Goal: Information Seeking & Learning: Learn about a topic

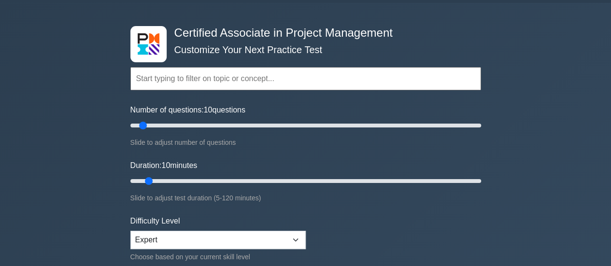
scroll to position [48, 0]
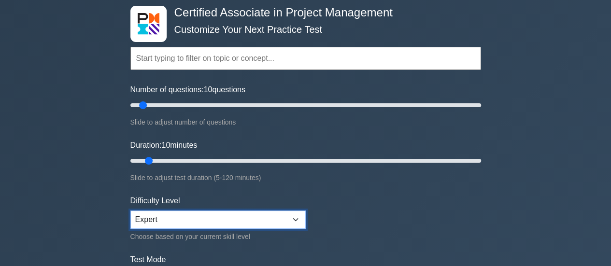
click at [199, 217] on select "Beginner Intermediate Expert" at bounding box center [217, 220] width 175 height 18
select select "beginner"
click at [130, 211] on select "Beginner Intermediate Expert" at bounding box center [217, 220] width 175 height 18
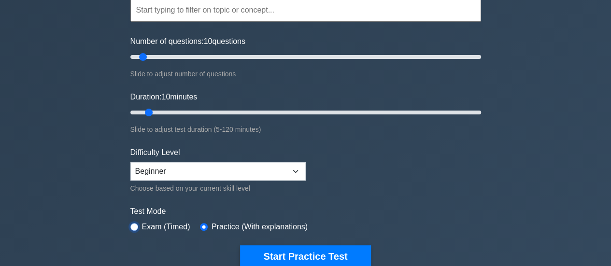
click at [132, 226] on input "radio" at bounding box center [134, 227] width 8 height 8
radio input "true"
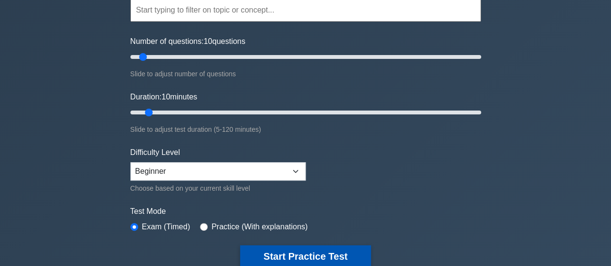
click at [319, 252] on button "Start Practice Test" at bounding box center [305, 256] width 130 height 22
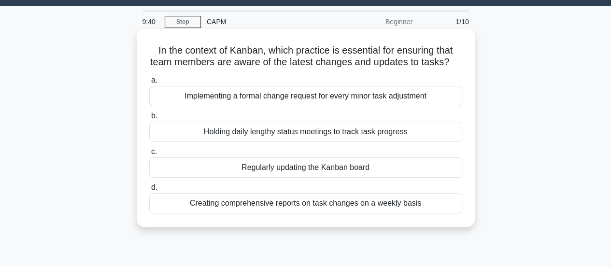
scroll to position [16, 0]
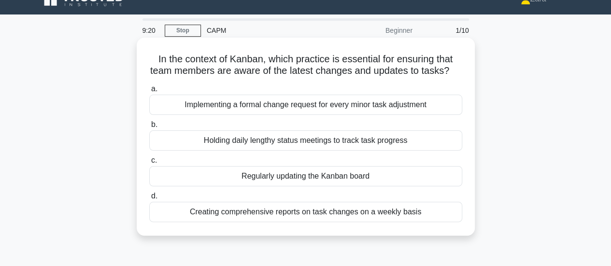
click at [378, 220] on div "Creating comprehensive reports on task changes on a weekly basis" at bounding box center [305, 212] width 313 height 20
click at [149, 199] on input "d. Creating comprehensive reports on task changes on a weekly basis" at bounding box center [149, 196] width 0 height 6
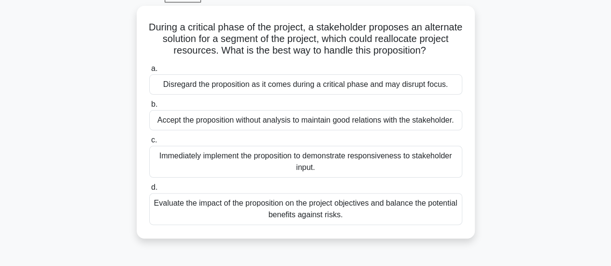
scroll to position [52, 0]
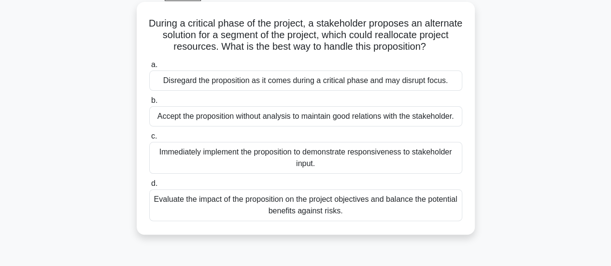
click at [391, 204] on div "Evaluate the impact of the proposition on the project objectives and balance th…" at bounding box center [305, 205] width 313 height 32
click at [149, 187] on input "d. Evaluate the impact of the proposition on the project objectives and balance…" at bounding box center [149, 184] width 0 height 6
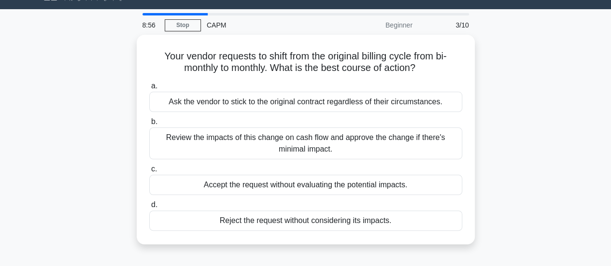
scroll to position [22, 0]
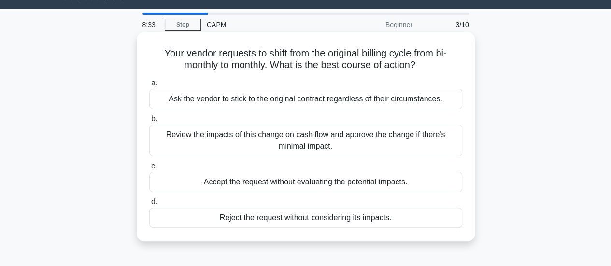
click at [394, 139] on div "Review the impacts of this change on cash flow and approve the change if there'…" at bounding box center [305, 141] width 313 height 32
click at [149, 122] on input "b. Review the impacts of this change on cash flow and approve the change if the…" at bounding box center [149, 119] width 0 height 6
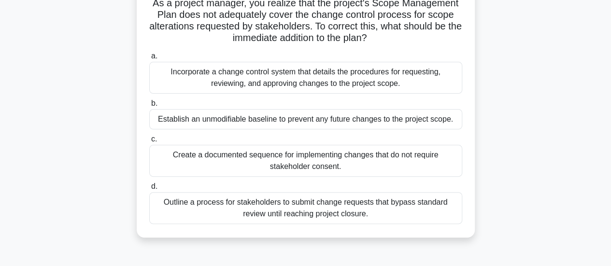
scroll to position [75, 0]
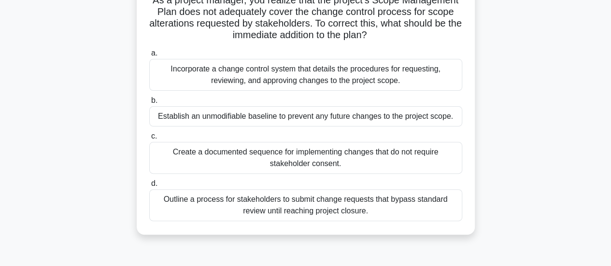
click at [384, 75] on div "Incorporate a change control system that details the procedures for requesting,…" at bounding box center [305, 75] width 313 height 32
click at [149, 56] on input "a. Incorporate a change control system that details the procedures for requesti…" at bounding box center [149, 53] width 0 height 6
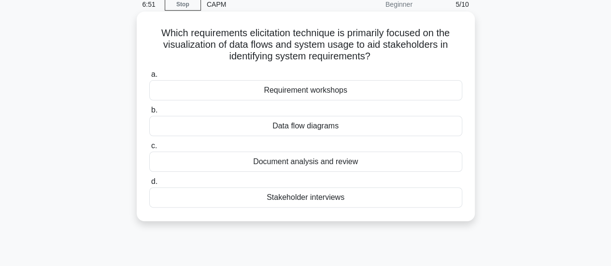
scroll to position [42, 0]
click at [365, 160] on div "Document analysis and review" at bounding box center [305, 162] width 313 height 20
click at [149, 150] on input "c. Document analysis and review" at bounding box center [149, 146] width 0 height 6
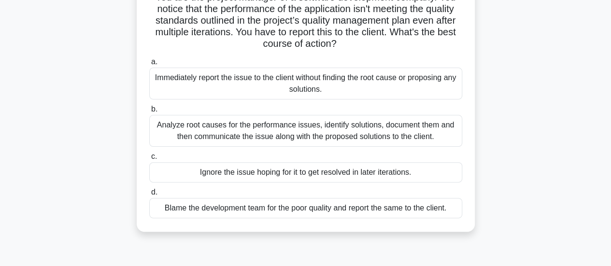
scroll to position [81, 0]
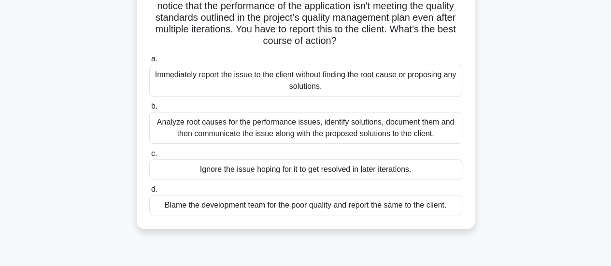
click at [340, 134] on div "Analyze root causes for the performance issues, identify solutions, document th…" at bounding box center [305, 128] width 313 height 32
click at [149, 110] on input "b. Analyze root causes for the performance issues, identify solutions, document…" at bounding box center [149, 106] width 0 height 6
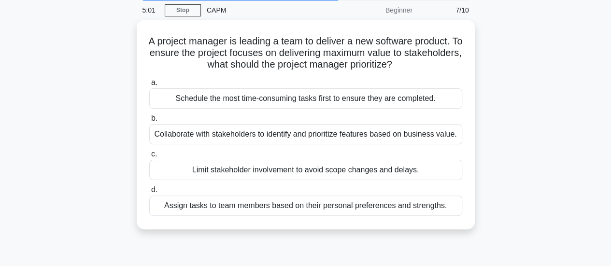
scroll to position [42, 0]
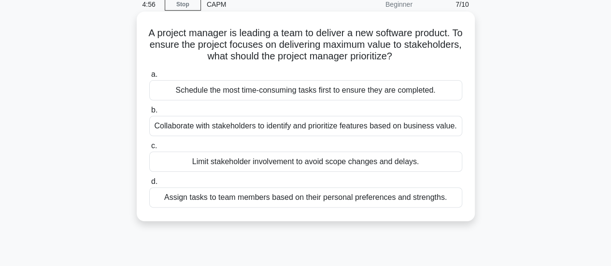
click at [333, 126] on div "Collaborate with stakeholders to identify and prioritize features based on busi…" at bounding box center [305, 126] width 313 height 20
click at [149, 113] on input "b. Collaborate with stakeholders to identify and prioritize features based on b…" at bounding box center [149, 110] width 0 height 6
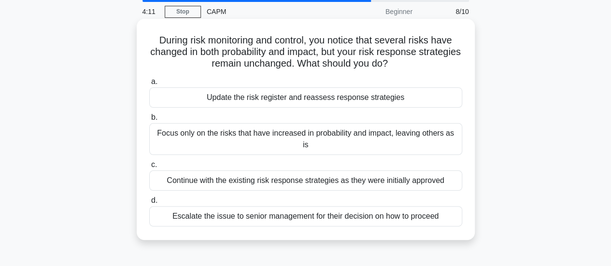
scroll to position [36, 0]
click at [339, 100] on div "Update the risk register and reassess response strategies" at bounding box center [305, 97] width 313 height 20
click at [149, 84] on input "a. Update the risk register and reassess response strategies" at bounding box center [149, 81] width 0 height 6
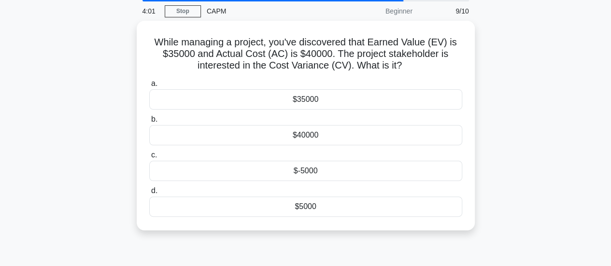
scroll to position [0, 0]
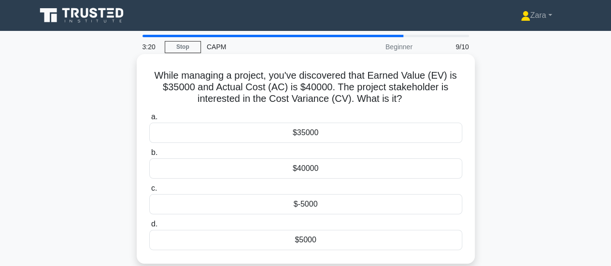
click at [283, 207] on div "$-5000" at bounding box center [305, 204] width 313 height 20
click at [149, 192] on input "c. $-5000" at bounding box center [149, 188] width 0 height 6
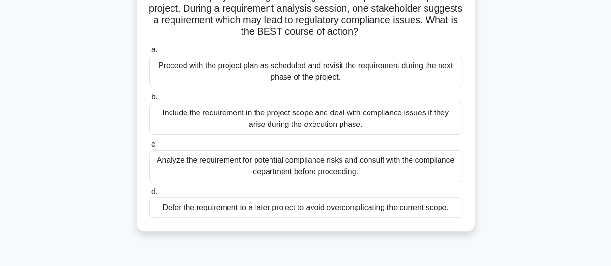
scroll to position [79, 0]
drag, startPoint x: 317, startPoint y: 175, endPoint x: 236, endPoint y: 141, distance: 87.9
click at [236, 141] on label "c. Analyze the requirement for potential compliance risks and consult with the …" at bounding box center [305, 159] width 313 height 43
click at [149, 141] on input "c. Analyze the requirement for potential compliance risks and consult with the …" at bounding box center [149, 144] width 0 height 6
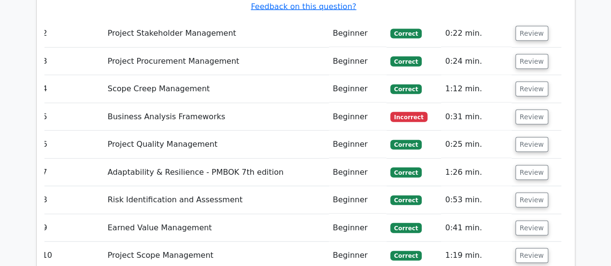
scroll to position [1071, 0]
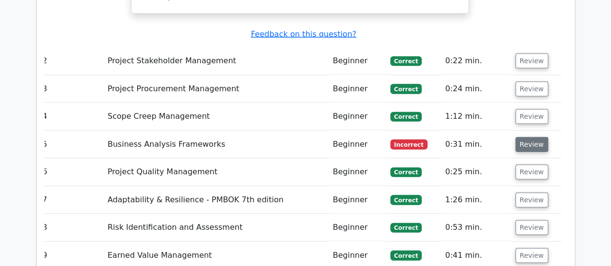
click at [538, 137] on button "Review" at bounding box center [531, 144] width 33 height 15
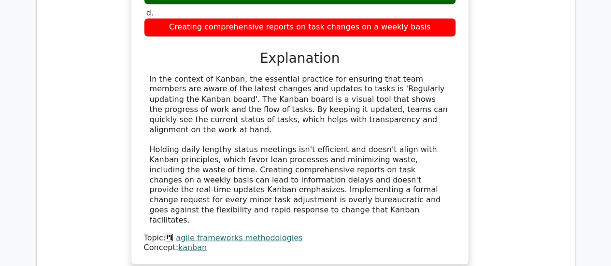
scroll to position [819, 0]
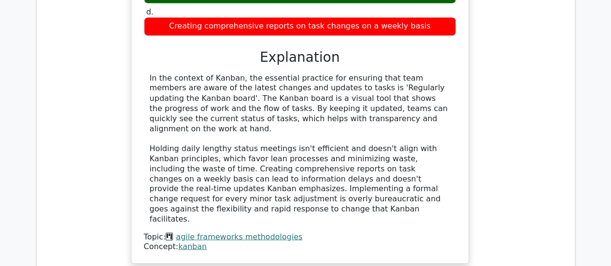
click at [191, 241] on link "kanban" at bounding box center [192, 245] width 28 height 9
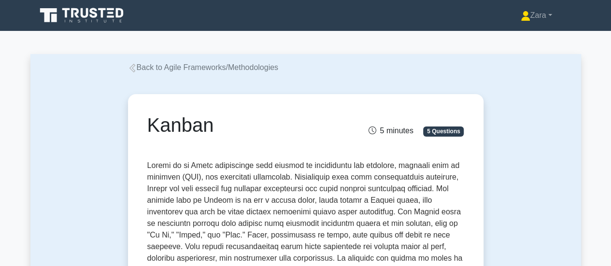
scroll to position [13, 0]
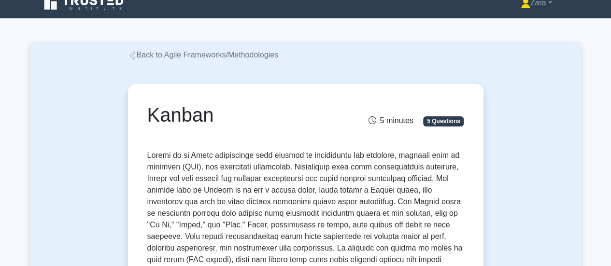
click at [138, 51] on link "Back to Agile Frameworks/Methodologies" at bounding box center [203, 55] width 150 height 8
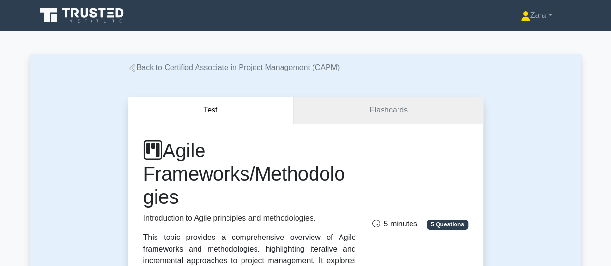
click at [132, 70] on icon at bounding box center [132, 68] width 9 height 9
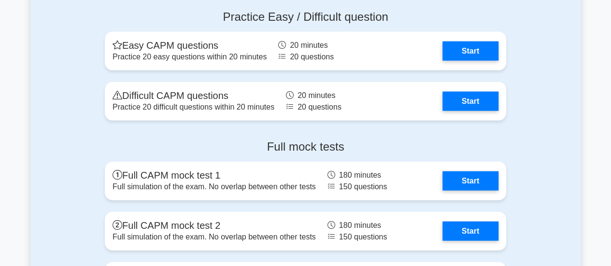
scroll to position [2841, 0]
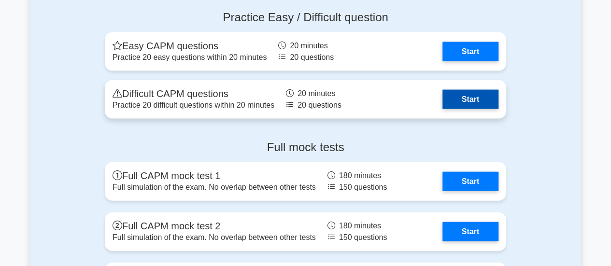
click at [454, 96] on link "Start" at bounding box center [470, 99] width 56 height 19
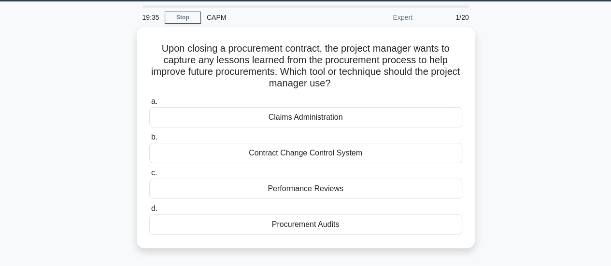
scroll to position [30, 0]
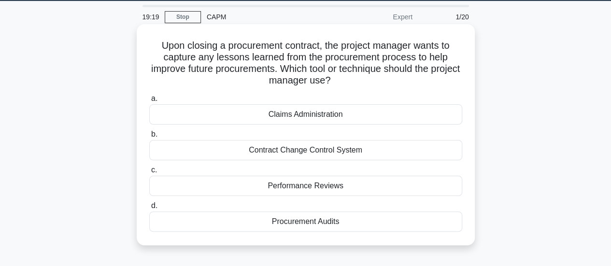
click at [305, 225] on div "Procurement Audits" at bounding box center [305, 221] width 313 height 20
click at [149, 209] on input "d. Procurement Audits" at bounding box center [149, 206] width 0 height 6
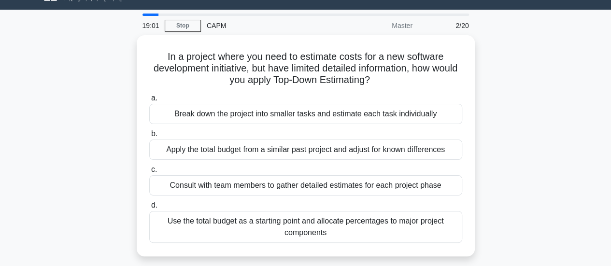
scroll to position [22, 0]
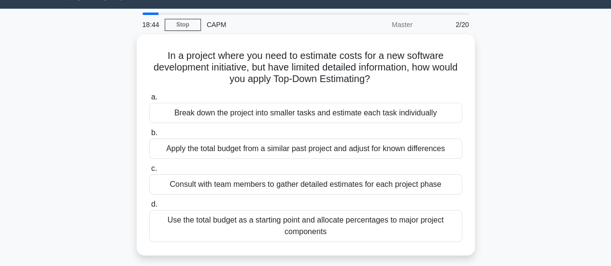
click at [305, 225] on div "Use the total budget as a starting point and allocate percentages to major proj…" at bounding box center [305, 226] width 313 height 32
click at [149, 208] on input "d. Use the total budget as a starting point and allocate percentages to major p…" at bounding box center [149, 204] width 0 height 6
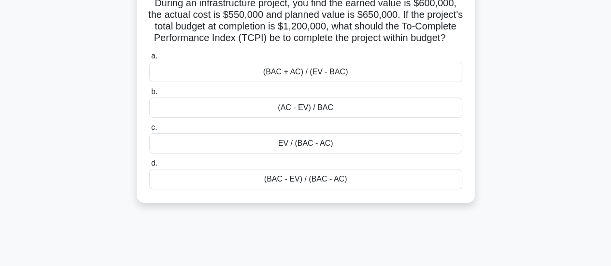
scroll to position [74, 0]
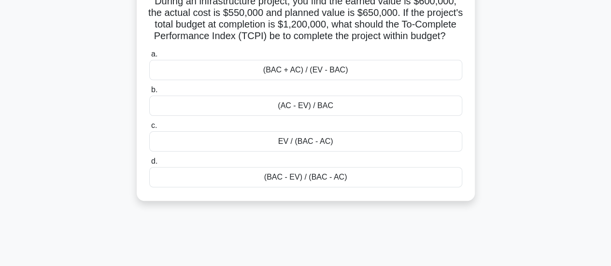
click at [341, 116] on div "(AC - EV) / BAC" at bounding box center [305, 106] width 313 height 20
click at [149, 93] on input "b. (AC - EV) / BAC" at bounding box center [149, 90] width 0 height 6
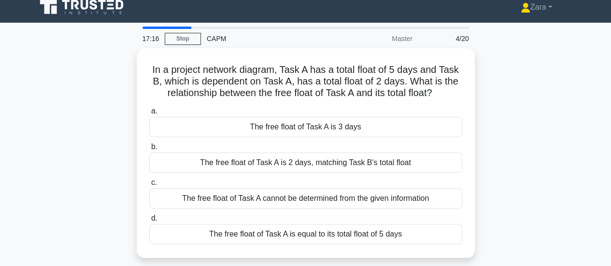
scroll to position [10, 0]
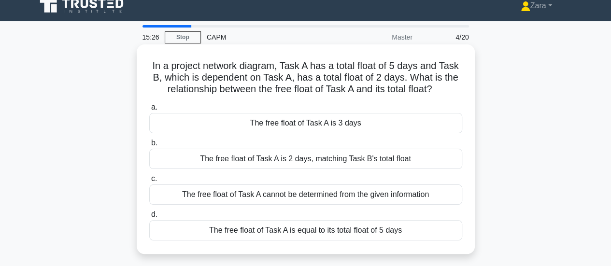
click at [308, 232] on div "The free float of Task A is equal to its total float of 5 days" at bounding box center [305, 230] width 313 height 20
click at [149, 218] on input "d. The free float of Task A is equal to its total float of 5 days" at bounding box center [149, 214] width 0 height 6
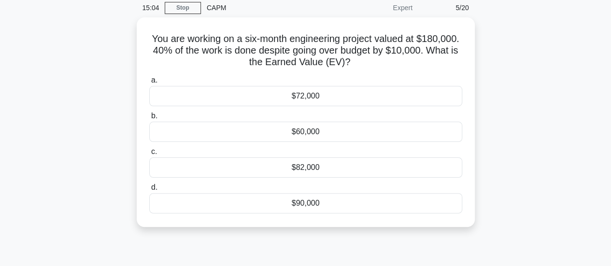
scroll to position [40, 0]
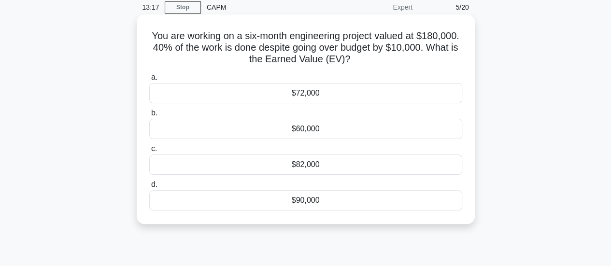
click at [321, 167] on div "$82,000" at bounding box center [305, 164] width 313 height 20
click at [149, 152] on input "c. $82,000" at bounding box center [149, 149] width 0 height 6
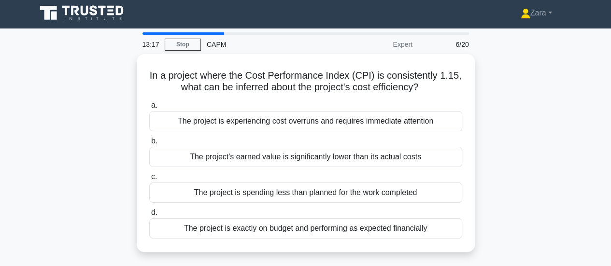
scroll to position [0, 0]
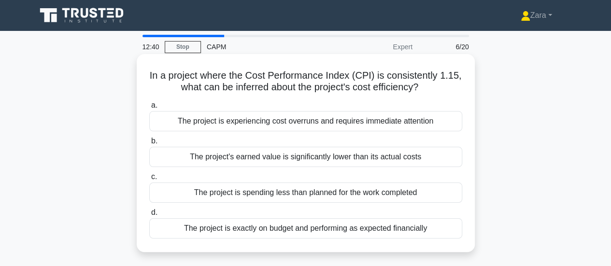
click at [362, 122] on div "The project is experiencing cost overruns and requires immediate attention" at bounding box center [305, 121] width 313 height 20
click at [149, 109] on input "a. The project is experiencing cost overruns and requires immediate attention" at bounding box center [149, 105] width 0 height 6
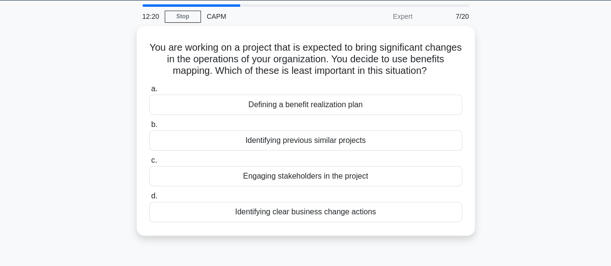
scroll to position [31, 0]
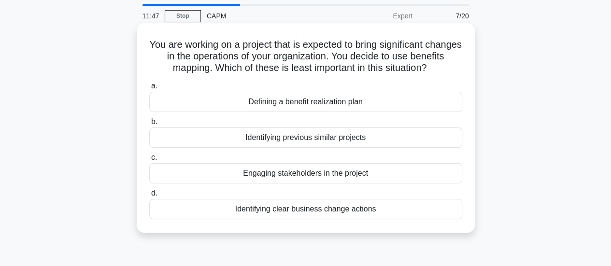
click at [357, 146] on div "Identifying previous similar projects" at bounding box center [305, 137] width 313 height 20
click at [149, 125] on input "b. Identifying previous similar projects" at bounding box center [149, 122] width 0 height 6
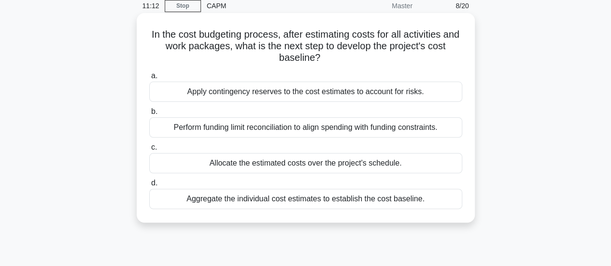
scroll to position [41, 0]
click at [282, 210] on div "a. Apply contingency reserves to the cost estimates to account for risks. b. Pe…" at bounding box center [305, 140] width 324 height 143
click at [414, 167] on div "Allocate the estimated costs over the project's schedule." at bounding box center [305, 164] width 313 height 20
click at [149, 151] on input "c. Allocate the estimated costs over the project's schedule." at bounding box center [149, 148] width 0 height 6
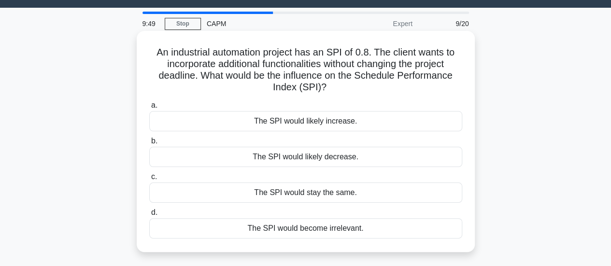
scroll to position [24, 0]
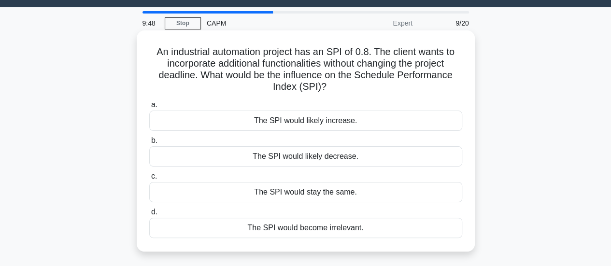
click at [400, 120] on div "The SPI would likely increase." at bounding box center [305, 121] width 313 height 20
click at [149, 108] on input "a. The SPI would likely increase." at bounding box center [149, 105] width 0 height 6
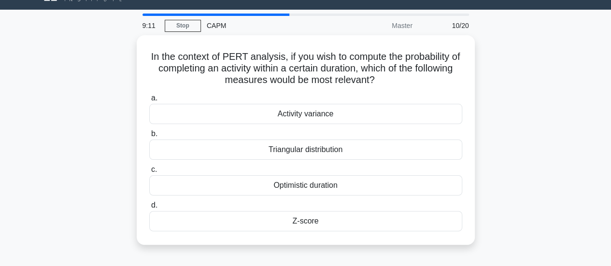
scroll to position [22, 0]
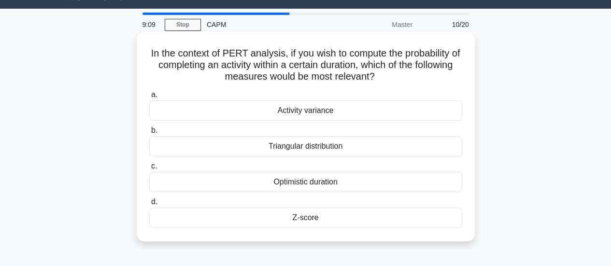
click at [346, 182] on div "Optimistic duration" at bounding box center [305, 182] width 313 height 20
click at [149, 169] on input "c. Optimistic duration" at bounding box center [149, 166] width 0 height 6
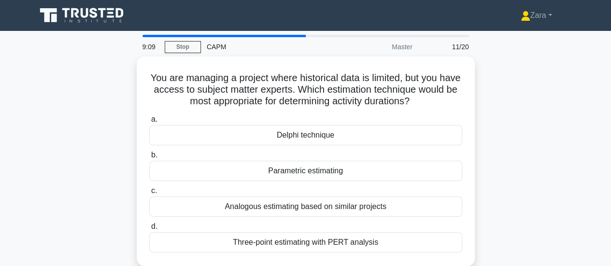
scroll to position [0, 0]
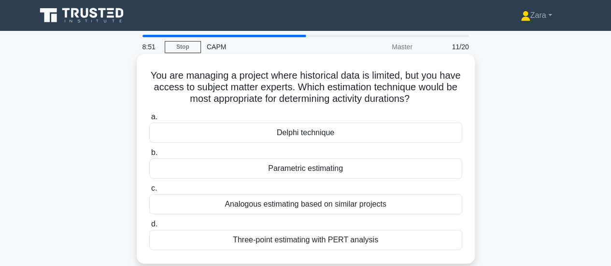
click at [328, 240] on div "Three-point estimating with PERT analysis" at bounding box center [305, 240] width 313 height 20
click at [149, 227] on input "d. Three-point estimating with PERT analysis" at bounding box center [149, 224] width 0 height 6
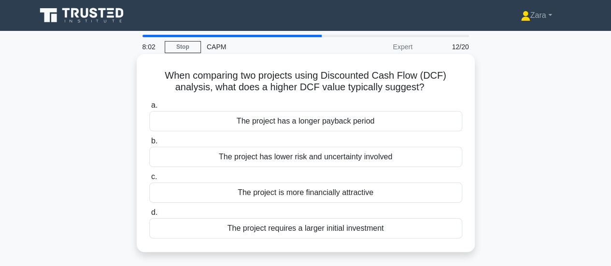
click at [329, 156] on div "The project has lower risk and uncertainty involved" at bounding box center [305, 157] width 313 height 20
click at [149, 144] on input "b. The project has lower risk and uncertainty involved" at bounding box center [149, 141] width 0 height 6
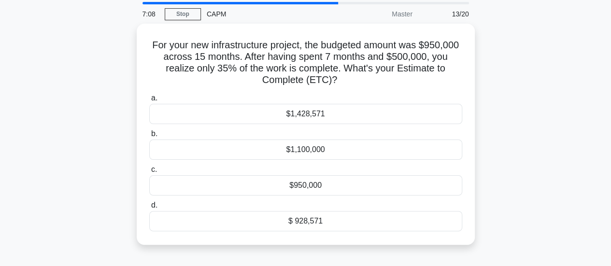
scroll to position [32, 0]
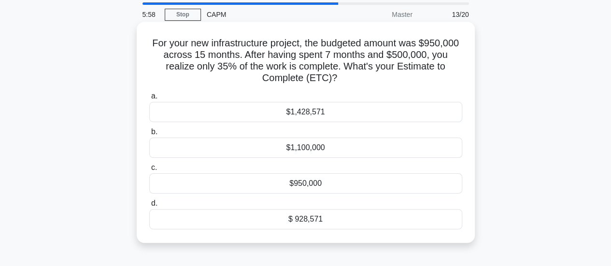
click at [310, 188] on div "$950,000" at bounding box center [305, 183] width 313 height 20
click at [149, 171] on input "c. $950,000" at bounding box center [149, 168] width 0 height 6
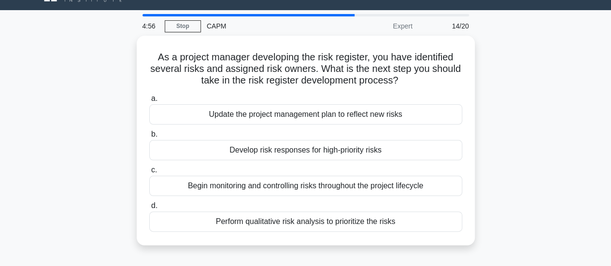
scroll to position [21, 0]
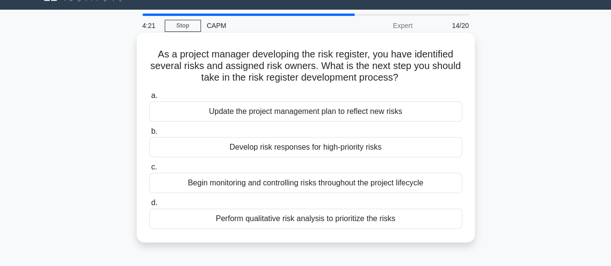
click at [346, 189] on div "Begin monitoring and controlling risks throughout the project lifecycle" at bounding box center [305, 183] width 313 height 20
click at [149, 170] on input "c. Begin monitoring and controlling risks throughout the project lifecycle" at bounding box center [149, 167] width 0 height 6
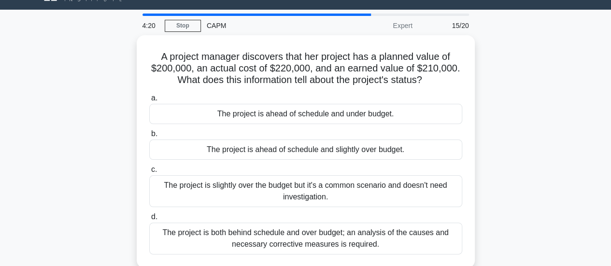
scroll to position [0, 0]
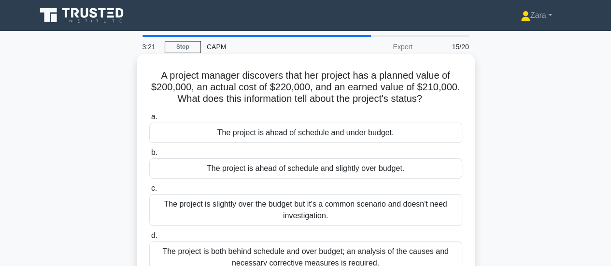
click at [350, 168] on div "The project is ahead of schedule and slightly over budget." at bounding box center [305, 168] width 313 height 20
click at [149, 156] on input "b. The project is ahead of schedule and slightly over budget." at bounding box center [149, 153] width 0 height 6
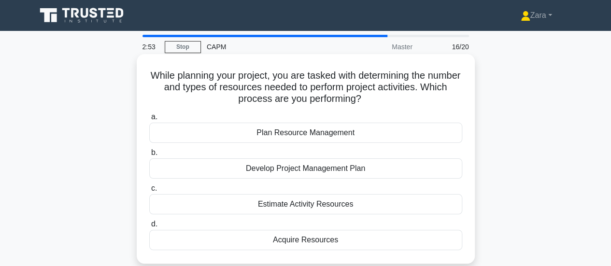
click at [364, 133] on div "Plan Resource Management" at bounding box center [305, 133] width 313 height 20
click at [149, 120] on input "a. Plan Resource Management" at bounding box center [149, 117] width 0 height 6
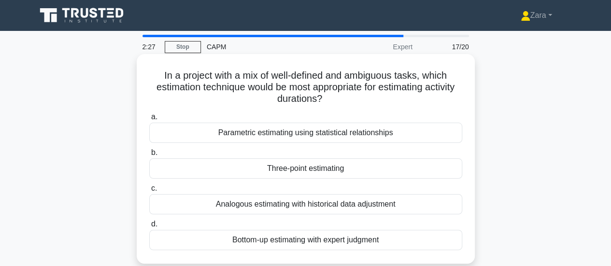
click at [339, 175] on div "Three-point estimating" at bounding box center [305, 168] width 313 height 20
click at [149, 156] on input "b. Three-point estimating" at bounding box center [149, 153] width 0 height 6
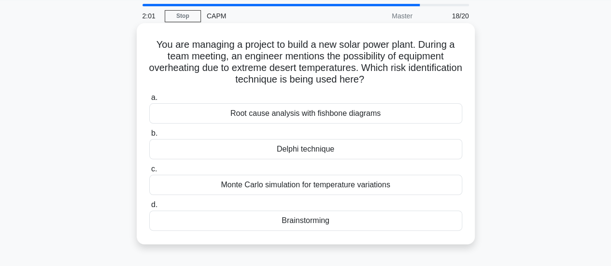
scroll to position [31, 0]
click at [352, 221] on div "Brainstorming" at bounding box center [305, 220] width 313 height 20
click at [149, 208] on input "d. Brainstorming" at bounding box center [149, 204] width 0 height 6
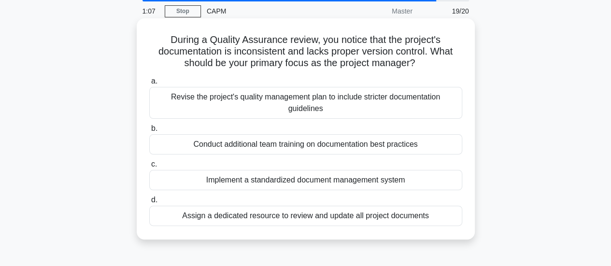
scroll to position [35, 0]
click at [353, 182] on div "Implement a standardized document management system" at bounding box center [305, 180] width 313 height 20
click at [149, 168] on input "c. Implement a standardized document management system" at bounding box center [149, 165] width 0 height 6
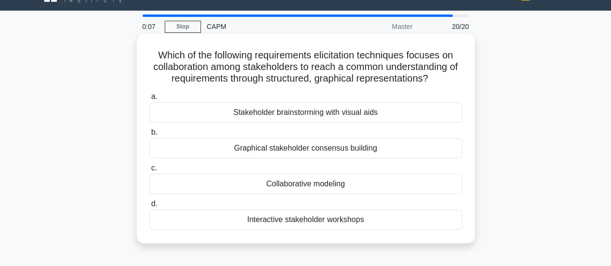
scroll to position [21, 0]
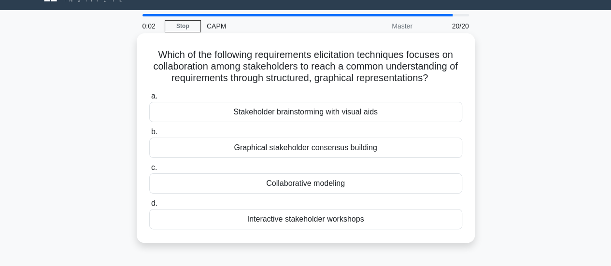
click at [380, 112] on div "Stakeholder brainstorming with visual aids" at bounding box center [305, 112] width 313 height 20
click at [149, 99] on input "a. Stakeholder brainstorming with visual aids" at bounding box center [149, 96] width 0 height 6
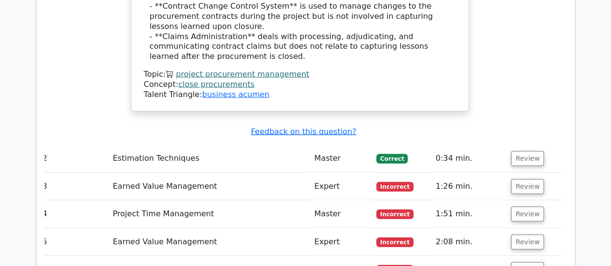
scroll to position [1105, 0]
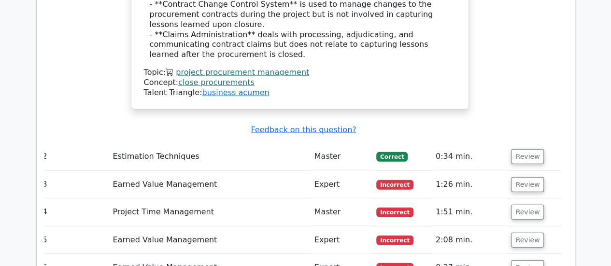
click at [520, 172] on td "Review" at bounding box center [534, 185] width 54 height 28
click at [513, 181] on button "Review" at bounding box center [527, 184] width 33 height 15
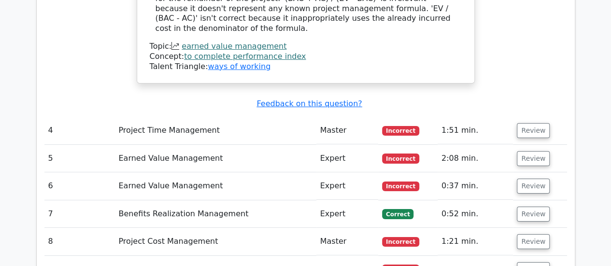
scroll to position [1625, 0]
click at [536, 123] on button "Review" at bounding box center [533, 130] width 33 height 15
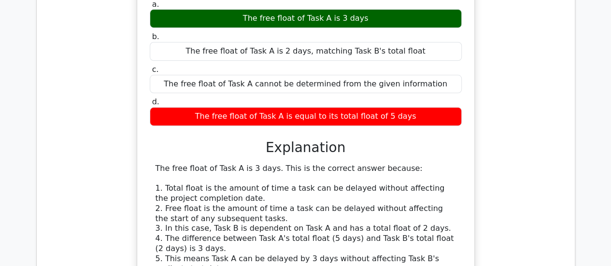
scroll to position [1839, 0]
